Goal: Check status: Check status

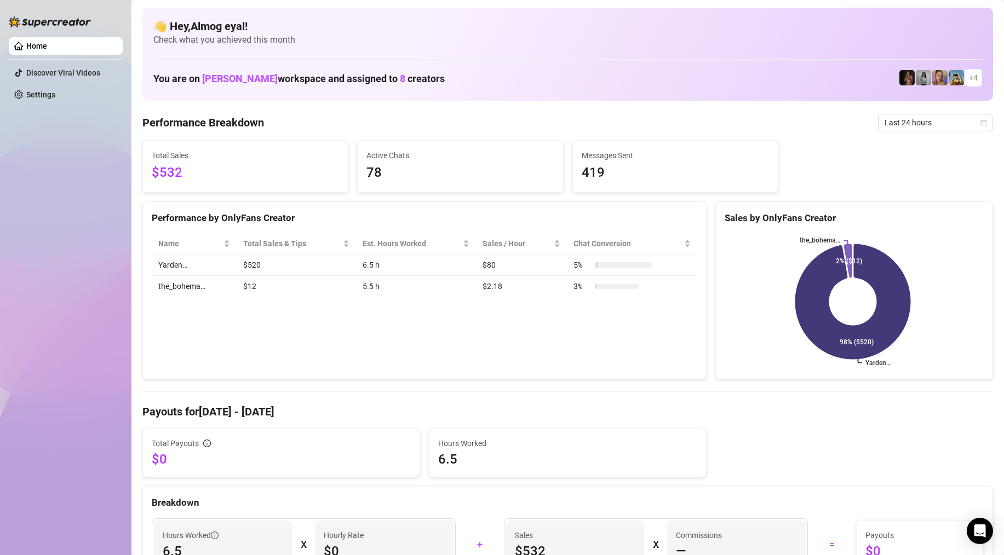
click at [406, 271] on td "6.5 h" at bounding box center [416, 265] width 120 height 21
click at [484, 267] on td "$80" at bounding box center [521, 265] width 91 height 21
click at [906, 125] on span "Last 24 hours" at bounding box center [936, 122] width 102 height 16
click at [889, 148] on div "Last 24 hours" at bounding box center [928, 145] width 98 height 12
click at [43, 48] on link "Home" at bounding box center [36, 46] width 21 height 9
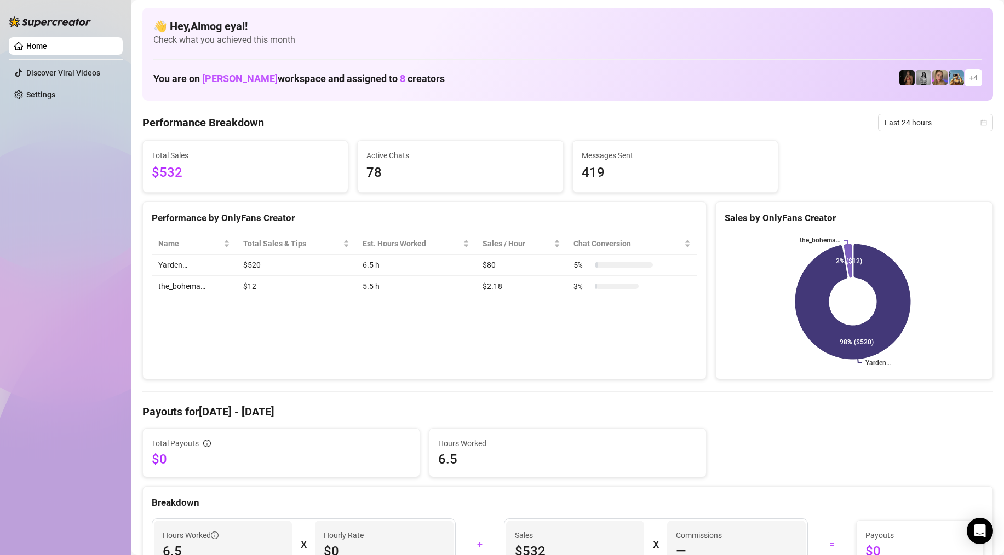
click at [43, 48] on link "Home" at bounding box center [36, 46] width 21 height 9
click at [935, 121] on span "Last 24 hours" at bounding box center [936, 122] width 102 height 16
click at [903, 162] on div "Last 7 days" at bounding box center [928, 162] width 98 height 12
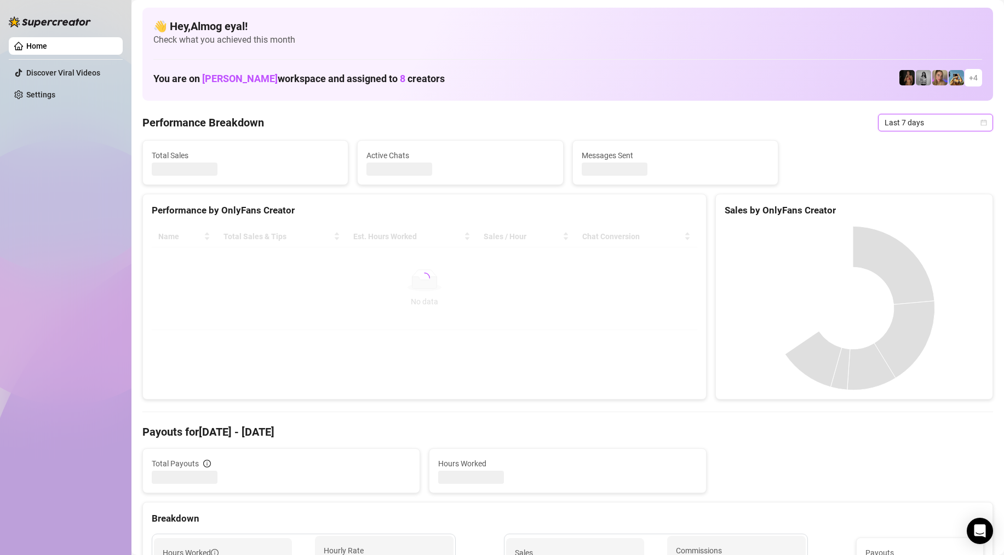
click at [901, 129] on span "Last 7 days" at bounding box center [936, 122] width 102 height 16
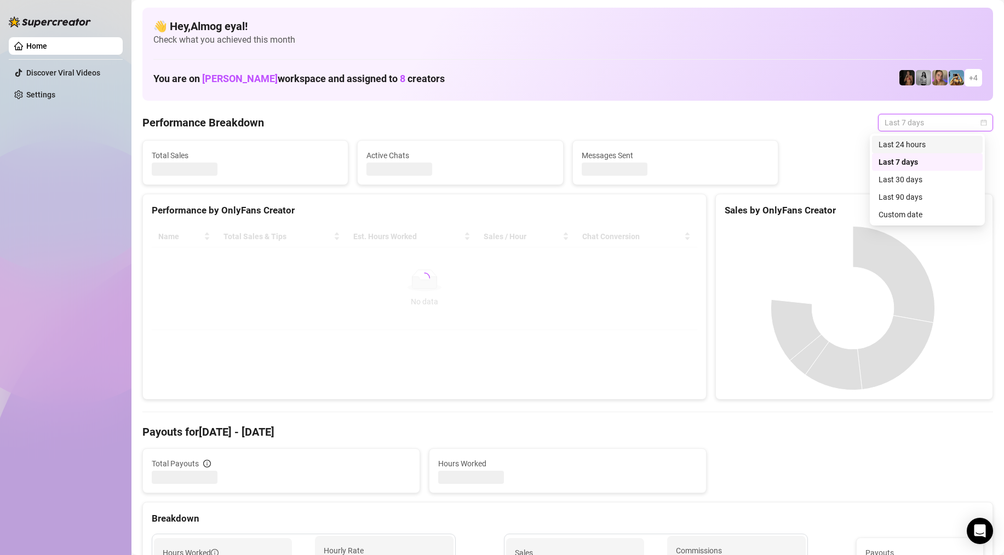
click at [902, 148] on div "Last 24 hours" at bounding box center [928, 145] width 98 height 12
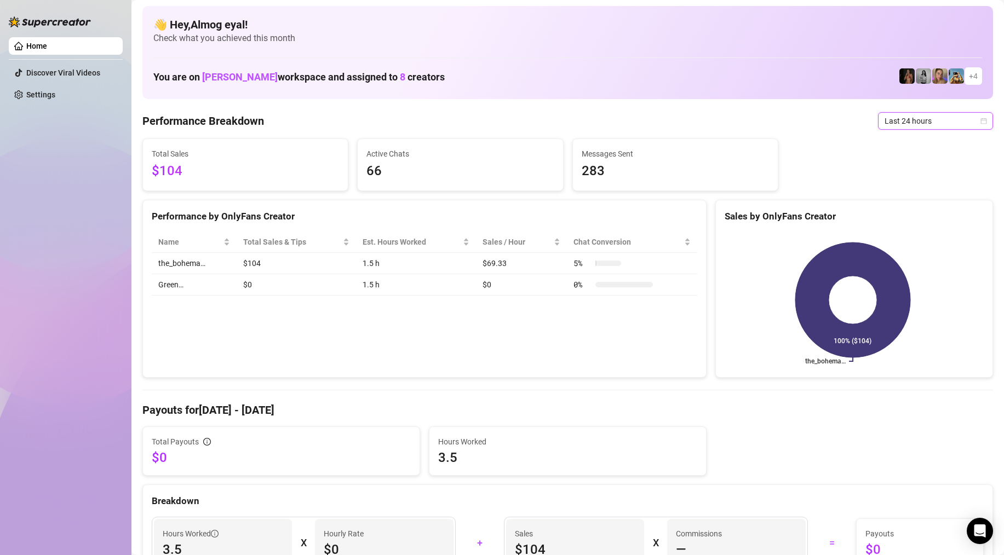
scroll to position [2, 0]
click at [331, 284] on td "$0" at bounding box center [296, 284] width 119 height 21
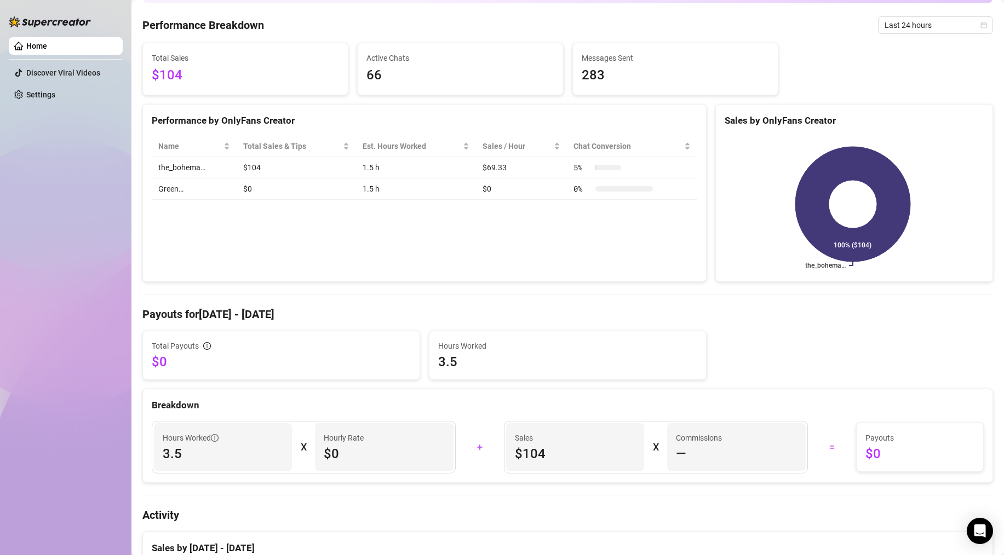
scroll to position [0, 0]
